Goal: Task Accomplishment & Management: Complete application form

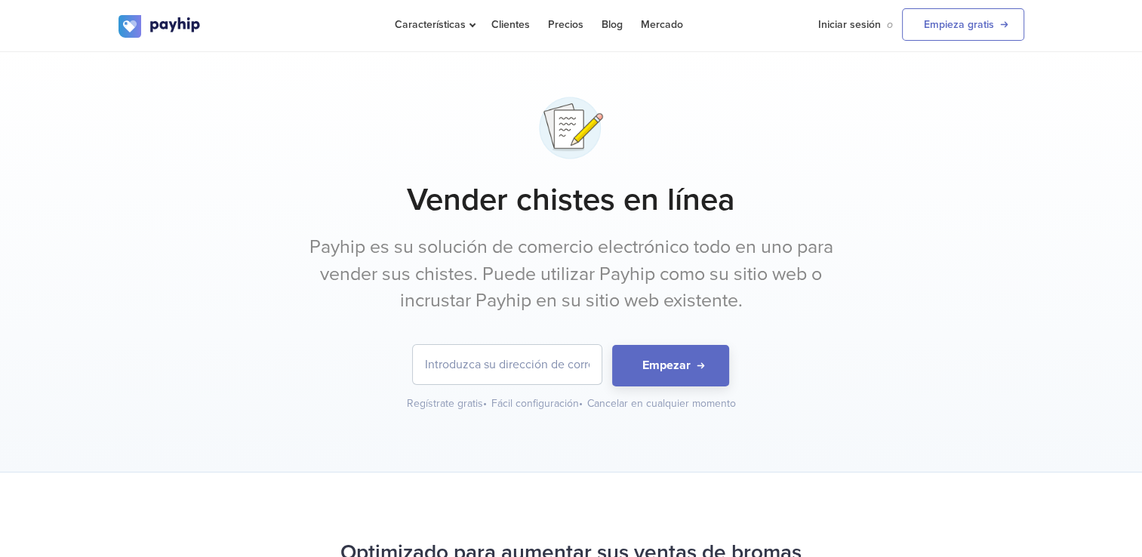
click at [447, 362] on input "email" at bounding box center [507, 364] width 189 height 39
type input "remyochoa49@gmailcom"
click at [664, 367] on button "Empezar" at bounding box center [670, 366] width 117 height 42
